Goal: Transaction & Acquisition: Purchase product/service

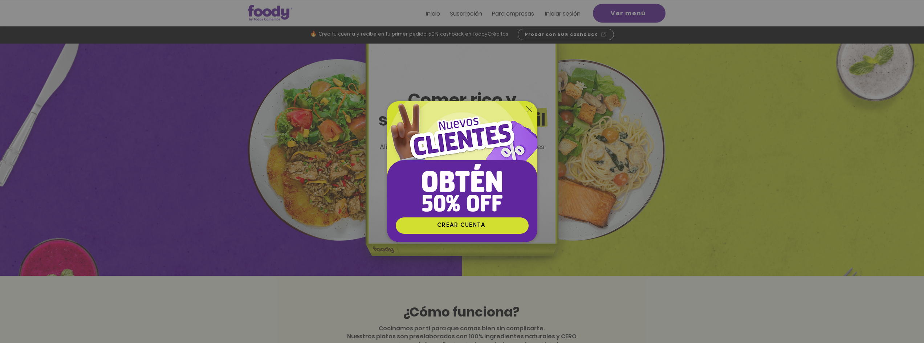
click at [529, 107] on icon "Volver al sitio" at bounding box center [529, 109] width 6 height 6
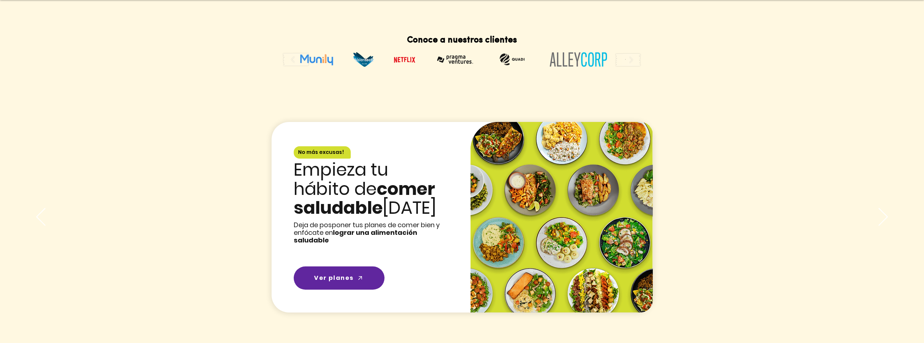
scroll to position [980, 0]
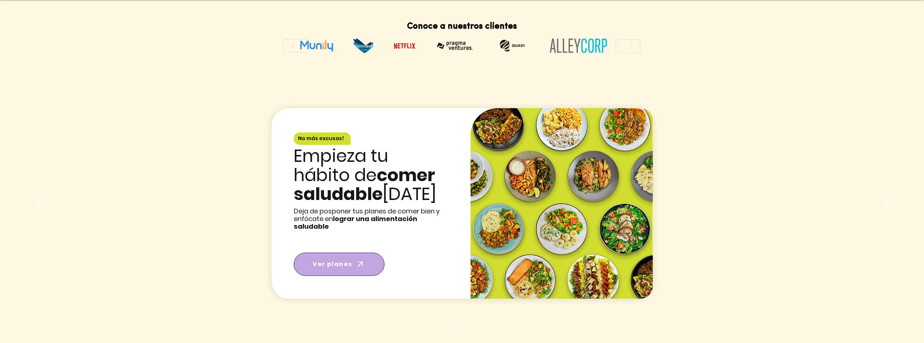
click at [357, 259] on icon "Ver planes" at bounding box center [360, 264] width 10 height 10
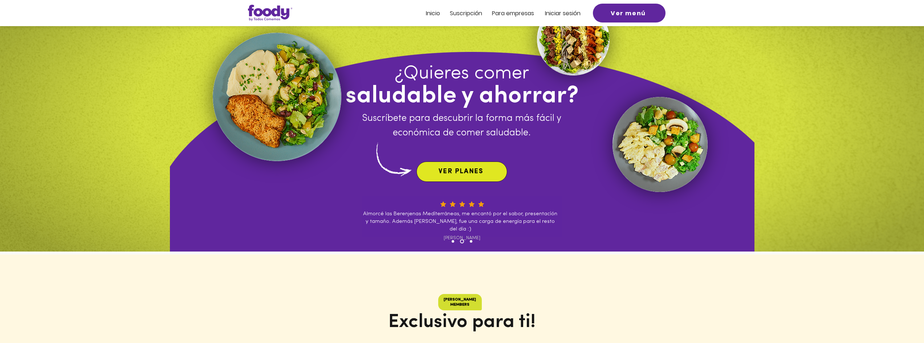
click at [471, 168] on span "VER PLANES" at bounding box center [460, 171] width 45 height 7
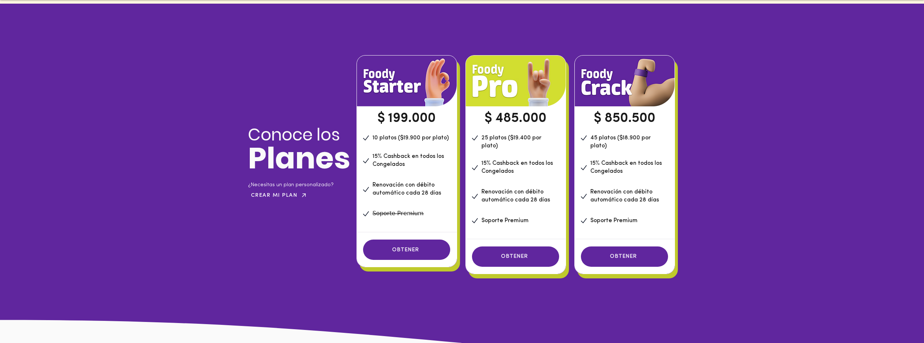
scroll to position [495, 0]
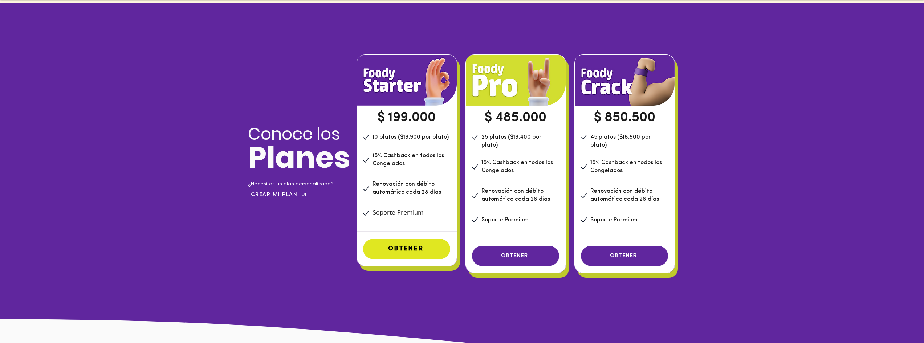
click at [412, 249] on span "OBTENER" at bounding box center [405, 249] width 35 height 7
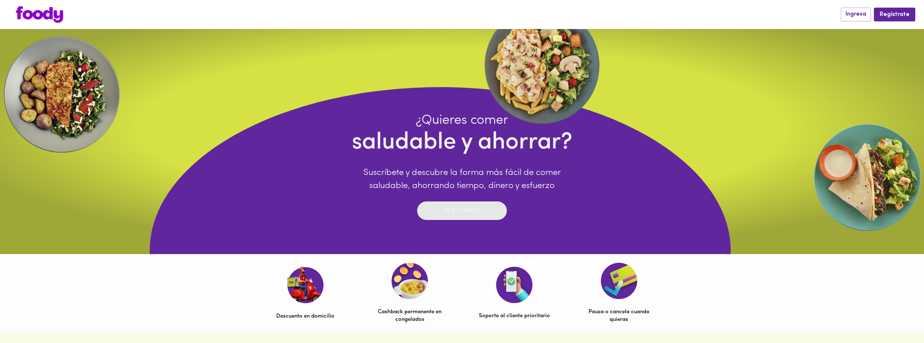
click at [472, 211] on p "Ver planes" at bounding box center [462, 211] width 38 height 8
click at [854, 193] on img at bounding box center [866, 177] width 113 height 113
click at [41, 13] on img at bounding box center [39, 14] width 47 height 17
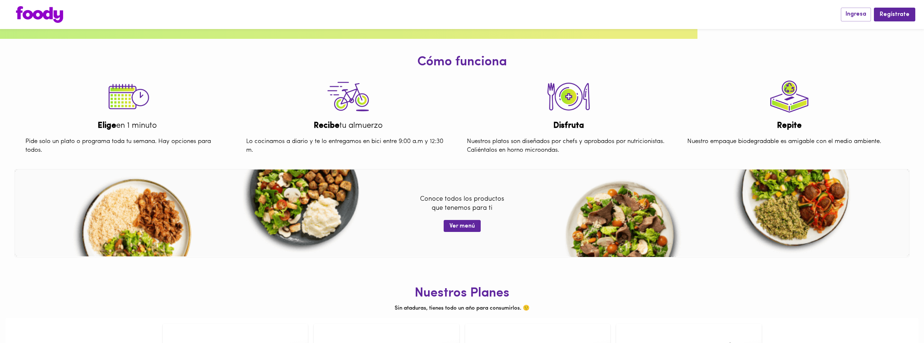
scroll to position [254, 0]
click at [463, 226] on span "Ver menú" at bounding box center [461, 225] width 25 height 7
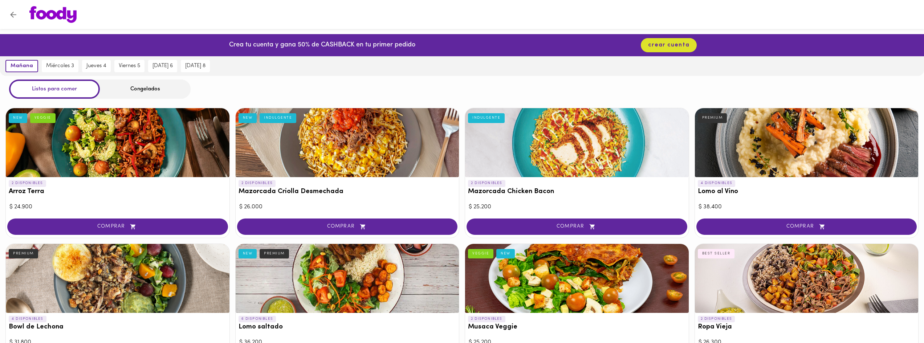
click at [145, 89] on div "Congelados" at bounding box center [145, 88] width 91 height 19
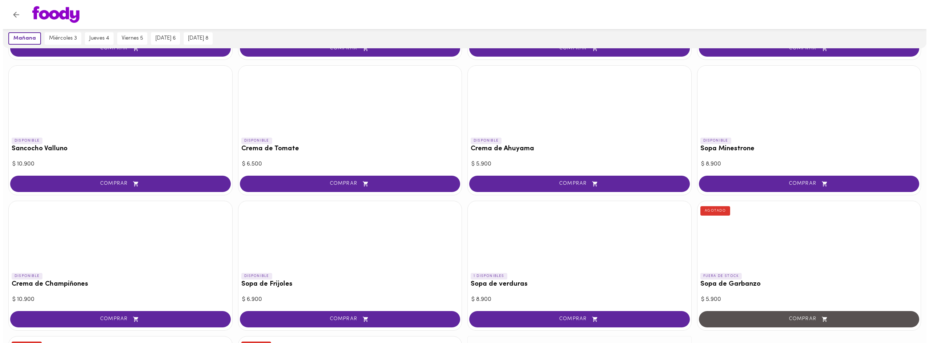
scroll to position [190, 0]
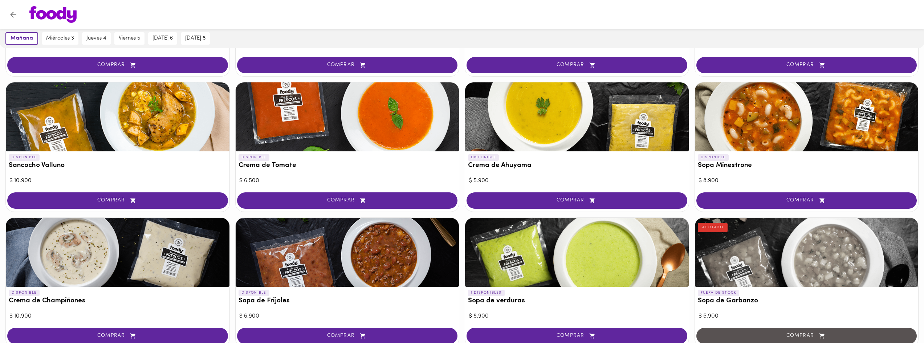
click at [331, 116] on div at bounding box center [348, 116] width 224 height 69
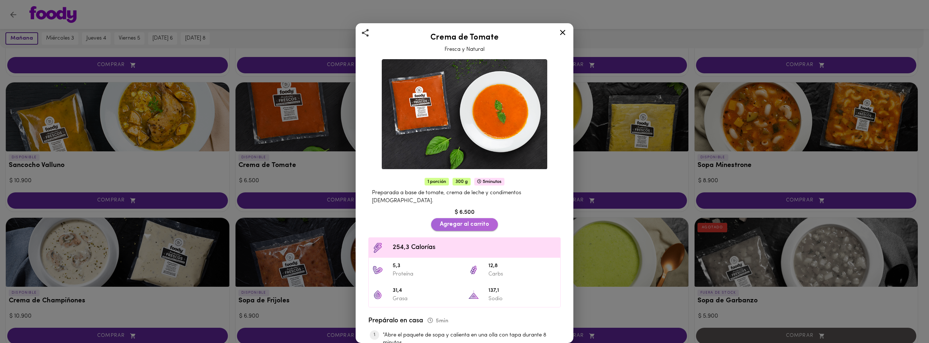
click at [466, 221] on span "Agregar al carrito" at bounding box center [464, 224] width 49 height 7
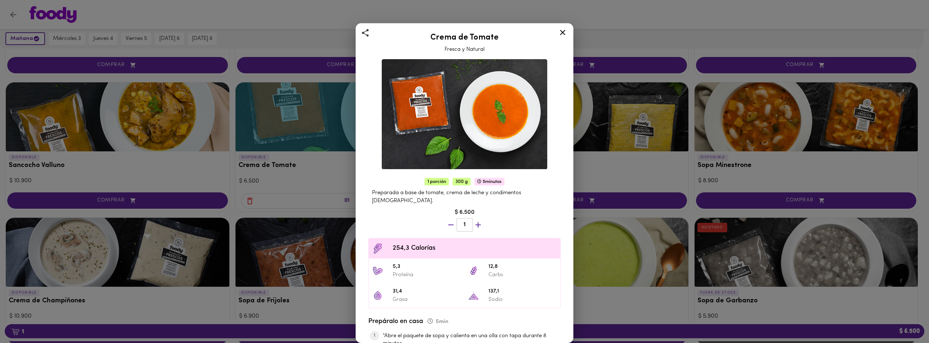
click at [564, 30] on icon at bounding box center [562, 32] width 9 height 9
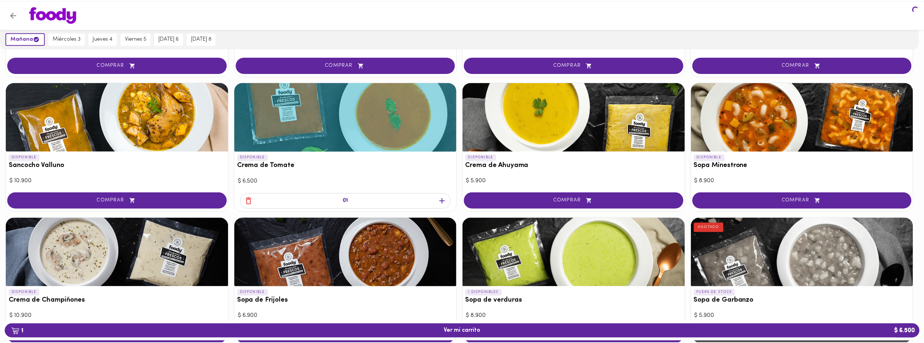
scroll to position [190, 0]
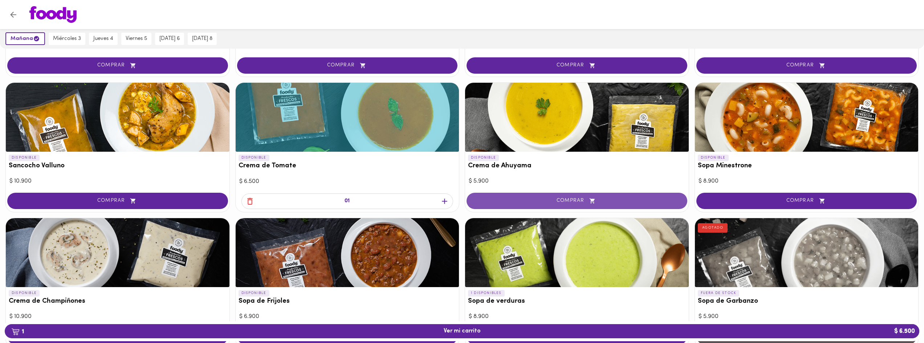
click at [581, 200] on span "COMPRAR" at bounding box center [576, 201] width 203 height 6
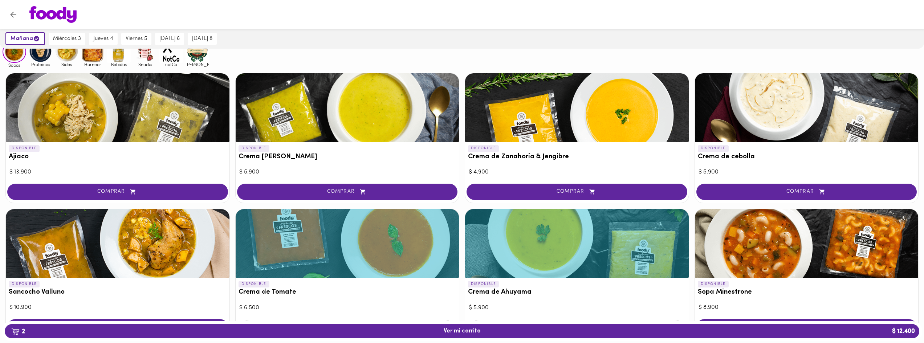
scroll to position [45, 0]
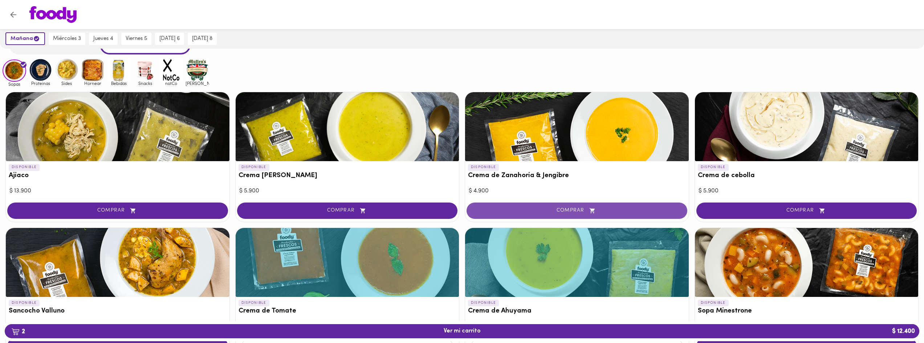
click at [587, 210] on span "COMPRAR" at bounding box center [576, 211] width 203 height 6
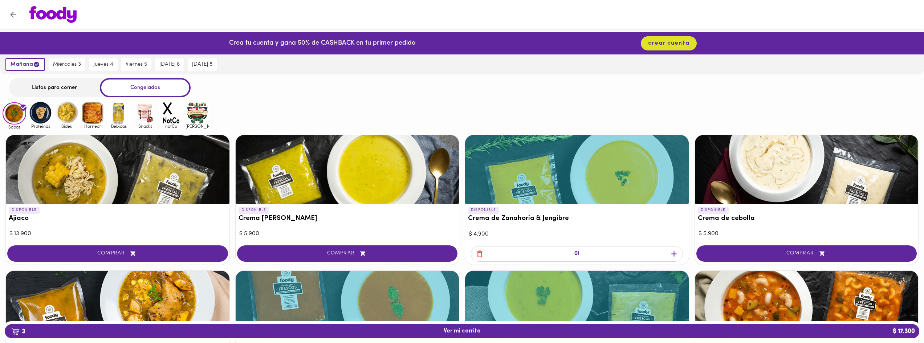
scroll to position [0, 0]
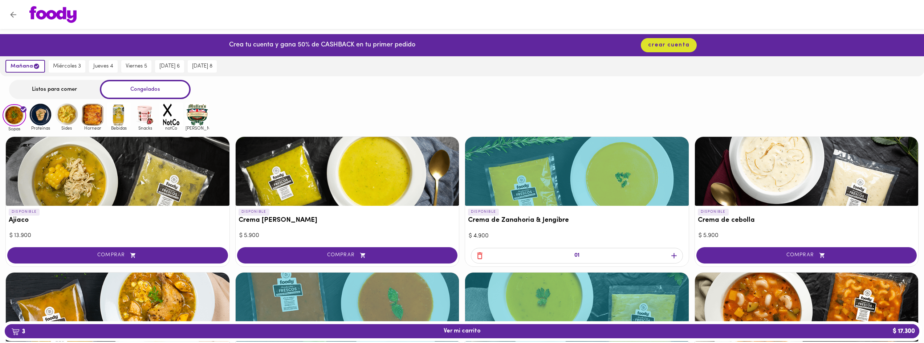
click at [40, 115] on img at bounding box center [41, 115] width 24 height 24
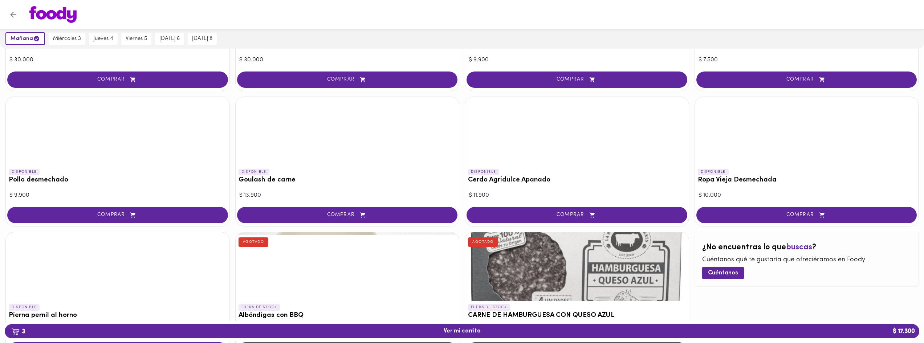
scroll to position [164, 0]
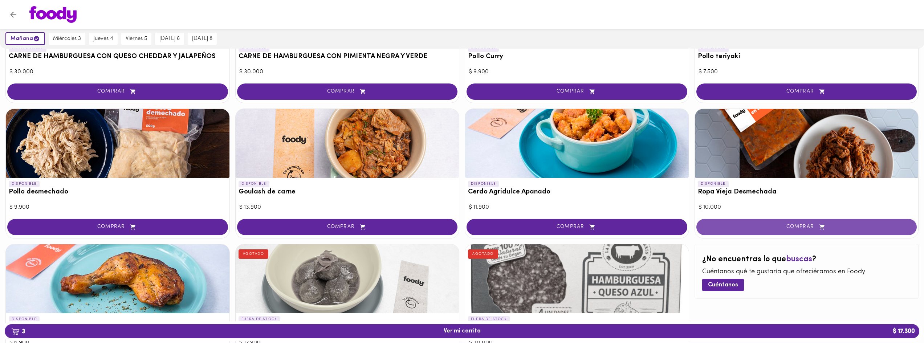
click at [794, 224] on span "COMPRAR" at bounding box center [806, 227] width 203 height 6
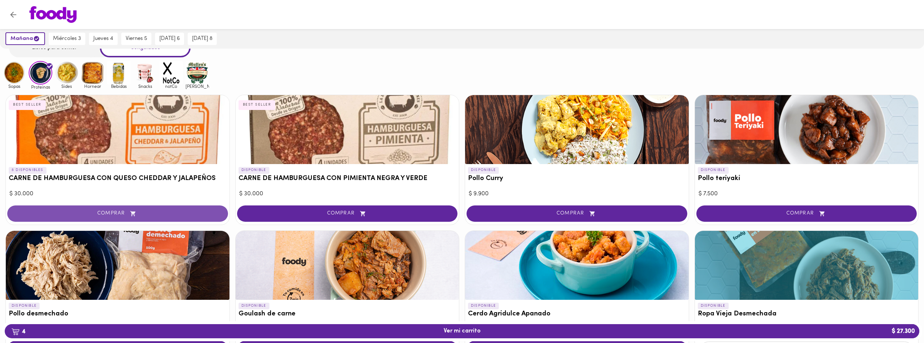
scroll to position [0, 0]
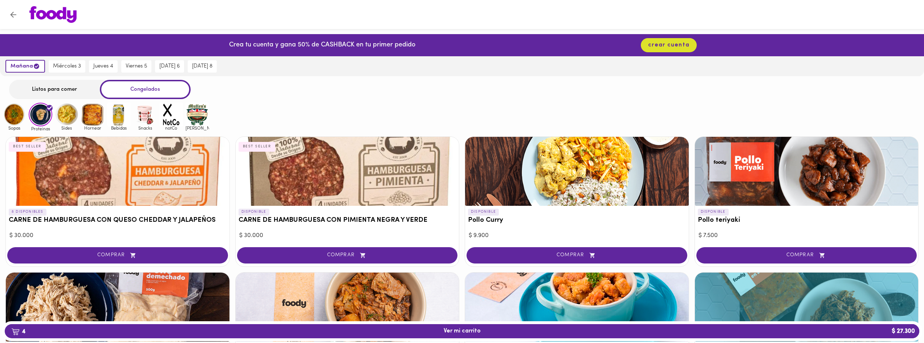
click at [67, 115] on img at bounding box center [67, 115] width 24 height 24
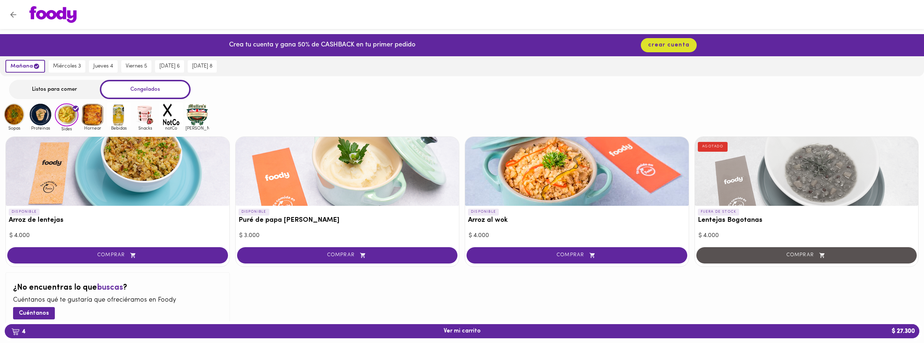
click at [359, 253] on icon "button" at bounding box center [362, 255] width 9 height 6
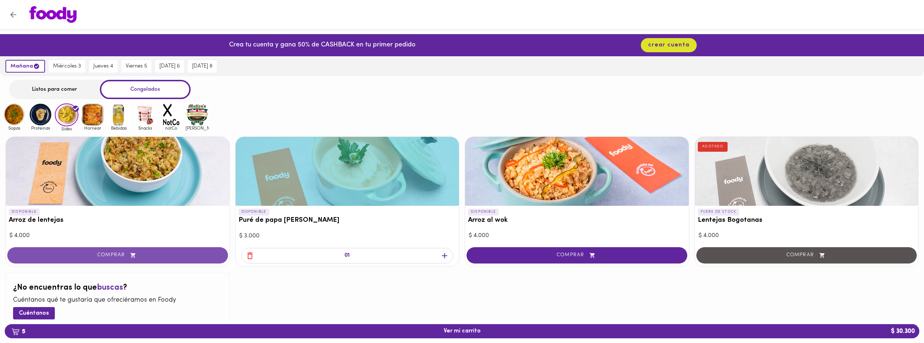
click at [120, 253] on span "COMPRAR" at bounding box center [117, 255] width 203 height 6
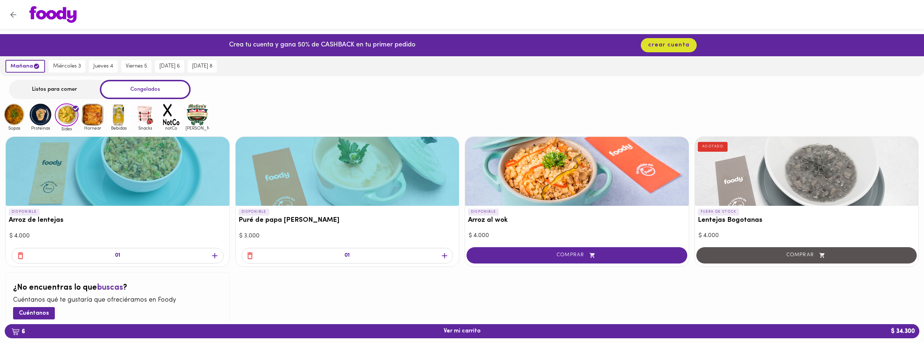
click at [93, 115] on img at bounding box center [93, 115] width 24 height 24
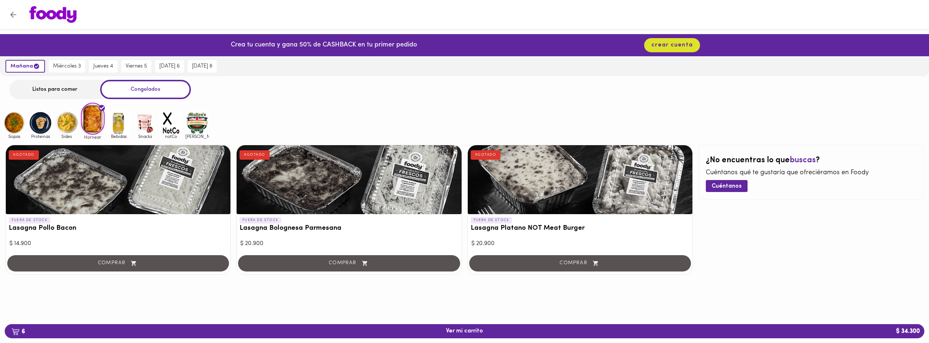
click at [120, 124] on img at bounding box center [119, 123] width 24 height 24
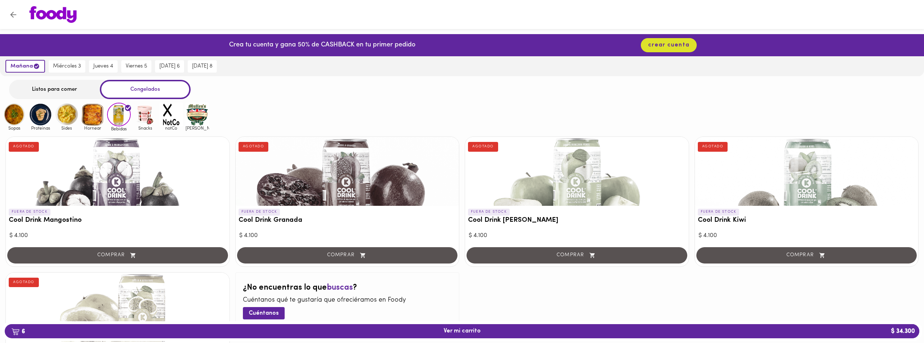
click at [143, 120] on img at bounding box center [145, 115] width 24 height 24
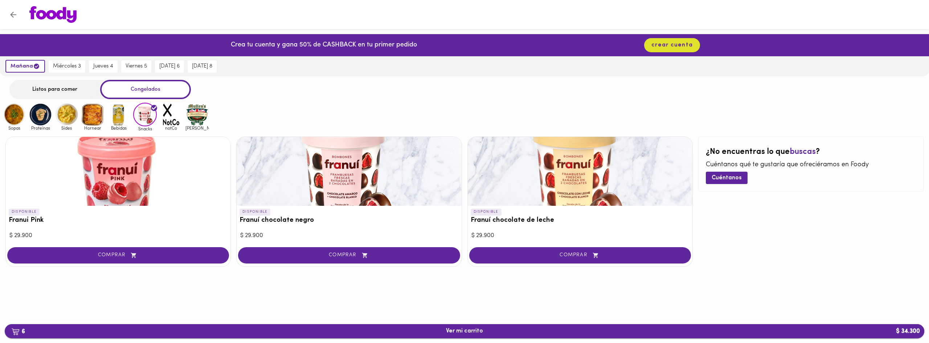
click at [469, 330] on span "6 Ver mi carrito $ 34.300" at bounding box center [464, 331] width 37 height 7
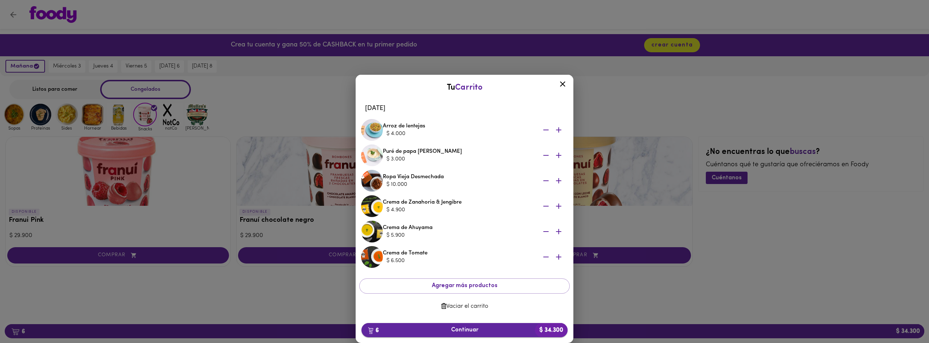
click at [470, 328] on span "6 Continuar $ 34.300" at bounding box center [464, 330] width 195 height 7
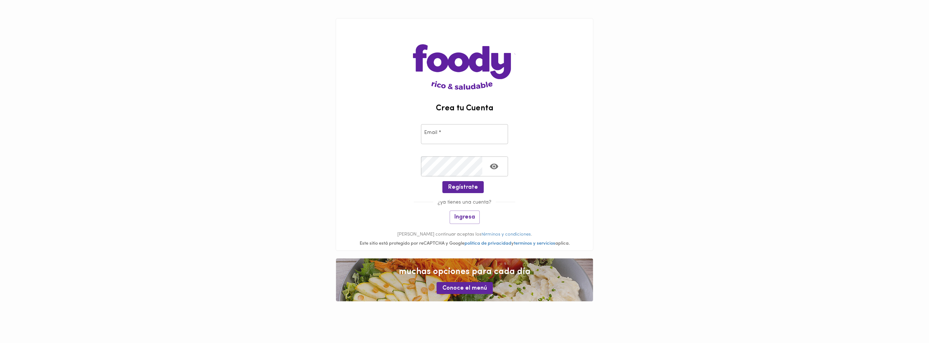
click at [425, 138] on input "email" at bounding box center [464, 134] width 87 height 20
type input "bodascolombia@gmail.com"
click at [468, 186] on span "Regístrate" at bounding box center [463, 187] width 30 height 7
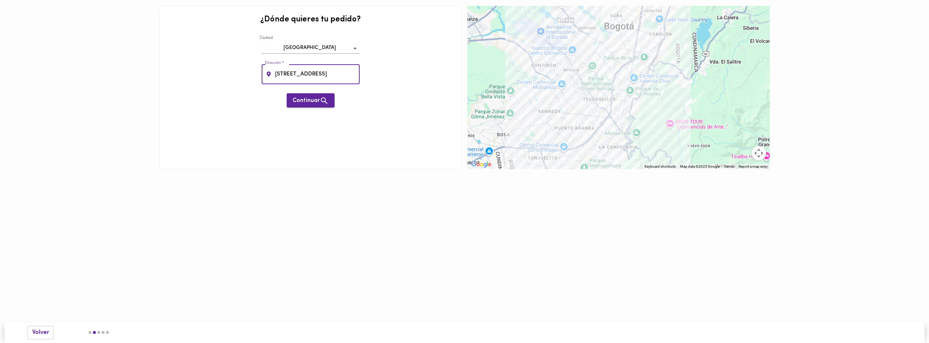
type input "carrera 45a 123 21 apto 304"
click at [314, 100] on span "Continuar" at bounding box center [311, 100] width 36 height 9
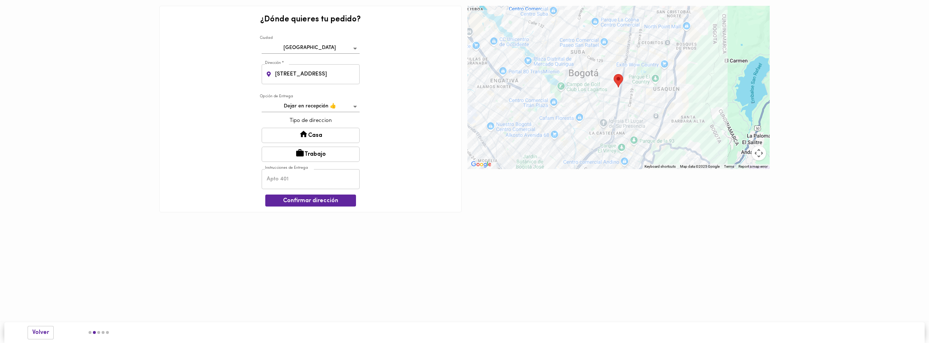
click at [315, 134] on button "Casa" at bounding box center [311, 135] width 98 height 15
click at [324, 200] on span "Confirmar dirección" at bounding box center [310, 201] width 79 height 7
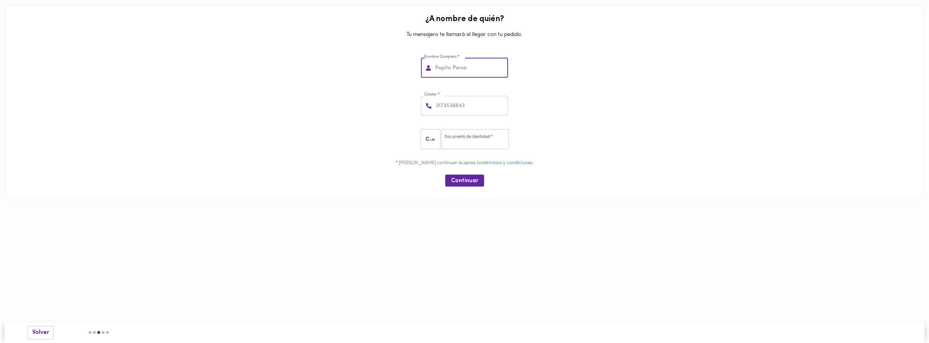
click at [439, 73] on input "text" at bounding box center [471, 68] width 74 height 20
type input "jair sanchez estarita"
click at [441, 105] on input "number" at bounding box center [471, 106] width 74 height 20
type input "3103229141"
click at [456, 139] on input "number" at bounding box center [475, 139] width 68 height 20
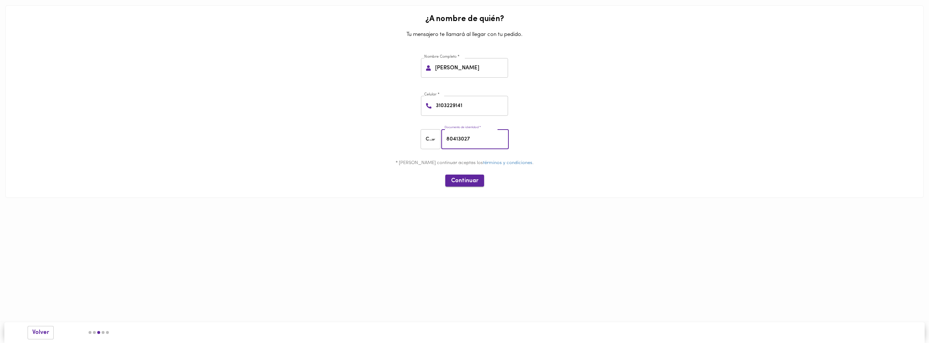
type input "80413027"
click at [471, 179] on span "Continuar" at bounding box center [464, 180] width 27 height 7
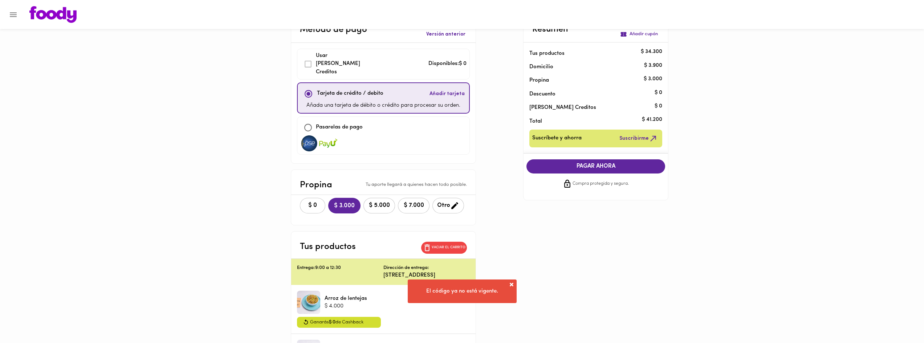
scroll to position [36, 0]
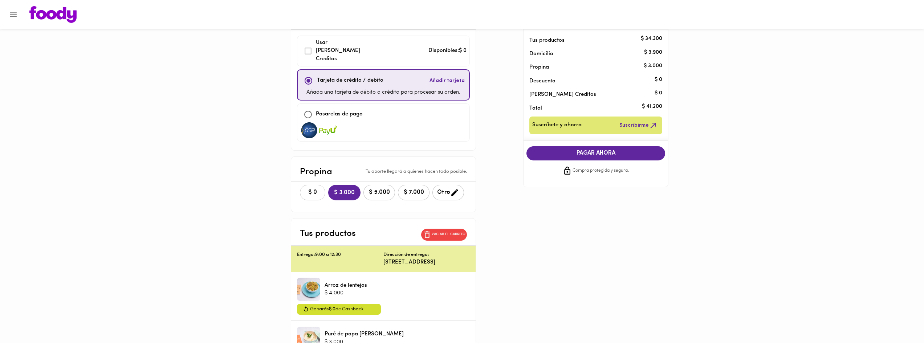
click at [317, 189] on span "$ 0" at bounding box center [312, 192] width 16 height 7
click at [308, 108] on input "checkbox" at bounding box center [308, 115] width 16 height 16
checkbox input "true"
checkbox input "false"
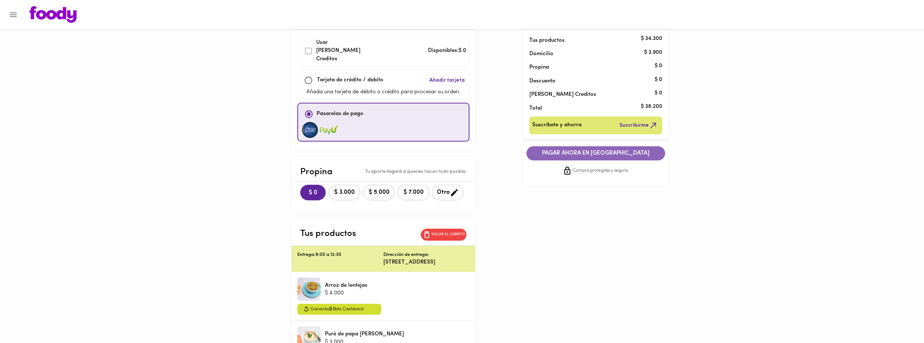
click at [595, 152] on span "PAGAR AHORA EN PASARELA" at bounding box center [595, 153] width 124 height 7
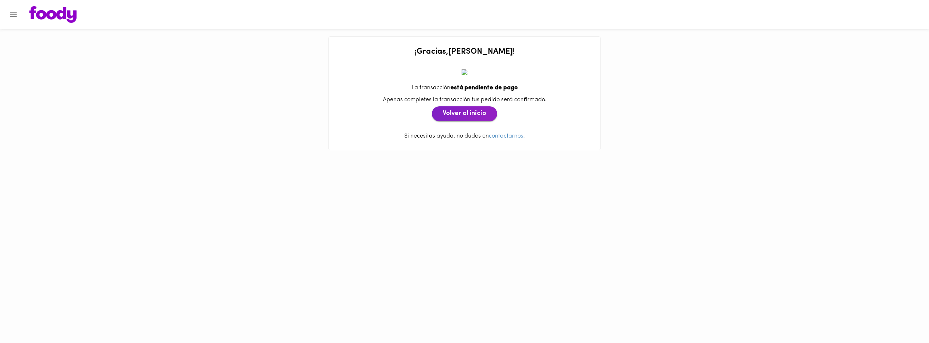
click at [479, 112] on span "Volver al inicio" at bounding box center [465, 114] width 44 height 8
